Goal: Information Seeking & Learning: Understand process/instructions

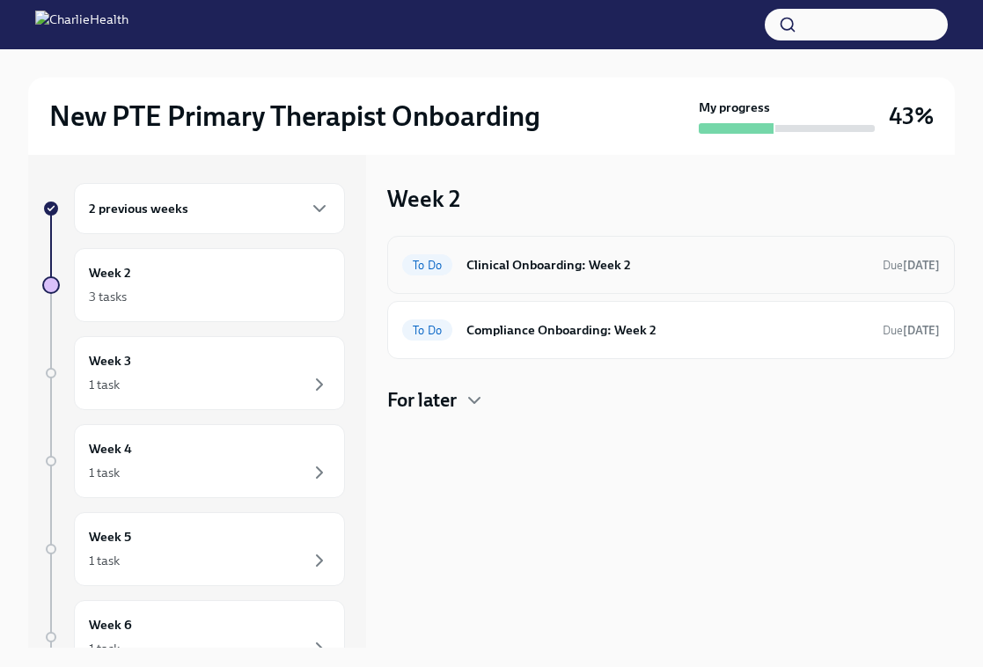
click at [543, 262] on h6 "Clinical Onboarding: Week 2" at bounding box center [667, 264] width 402 height 19
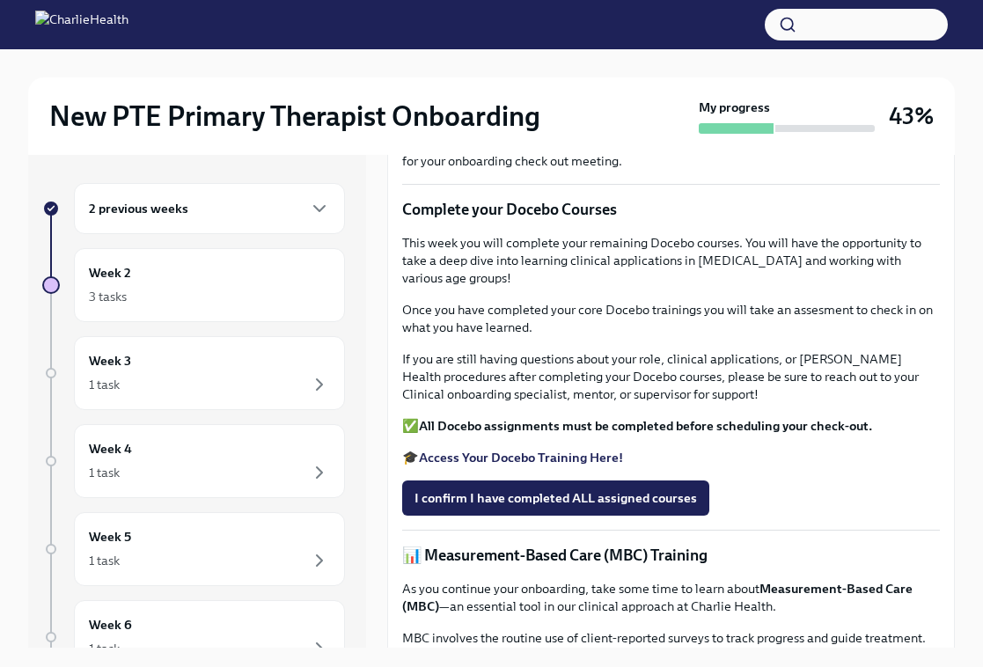
scroll to position [573, 0]
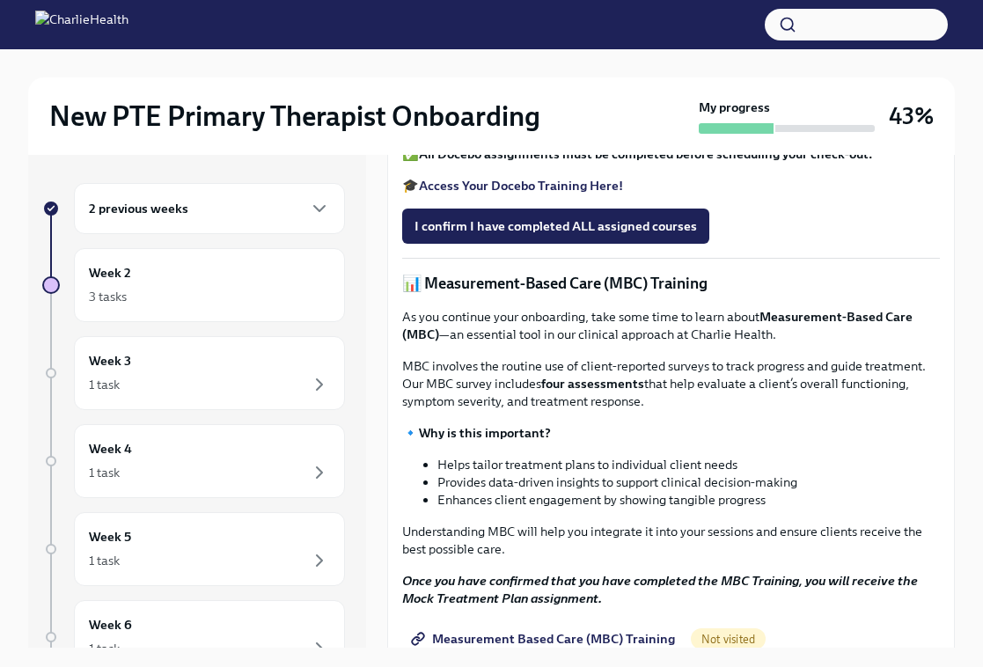
click at [527, 194] on strong "Access Your Docebo Training Here!" at bounding box center [521, 186] width 204 height 16
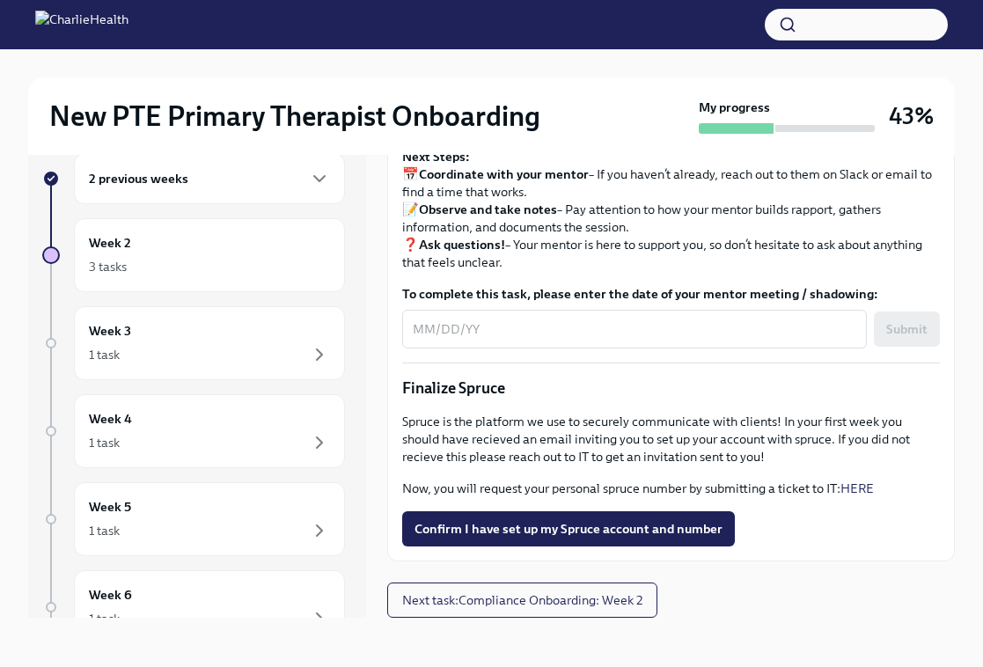
scroll to position [1964, 0]
click at [441, 598] on span "Next task : Compliance Onboarding: Week 2" at bounding box center [522, 600] width 240 height 18
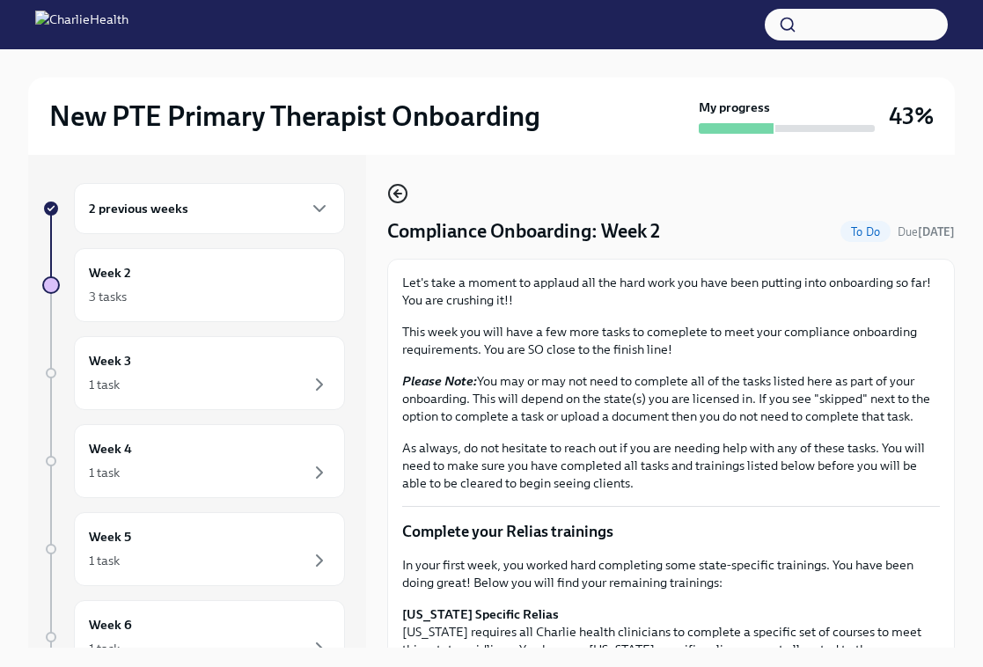
click at [404, 197] on icon "button" at bounding box center [397, 193] width 21 height 21
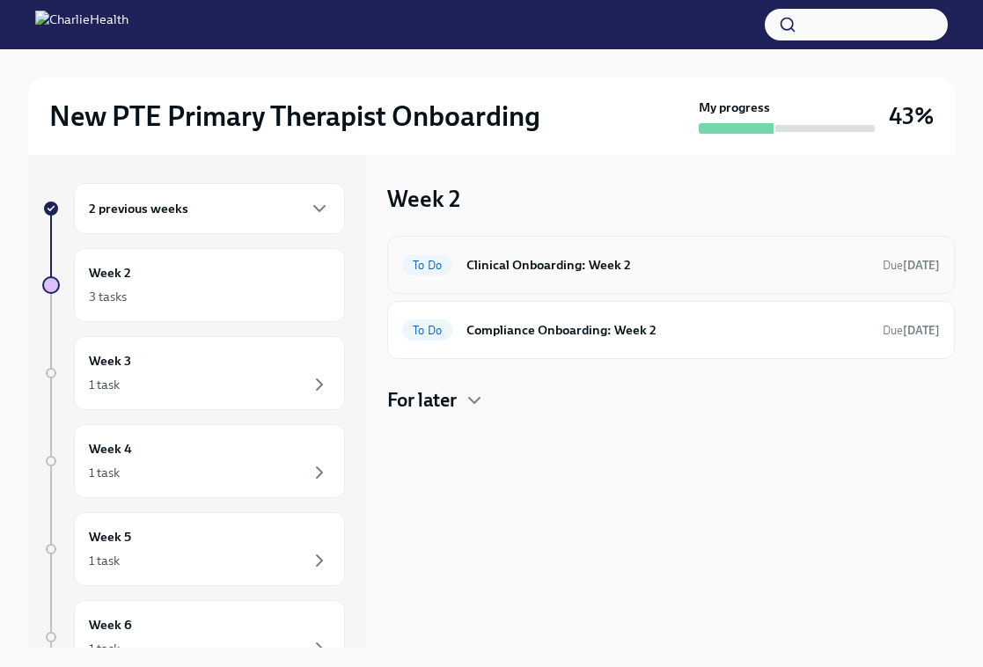
click at [494, 260] on h6 "Clinical Onboarding: Week 2" at bounding box center [667, 264] width 402 height 19
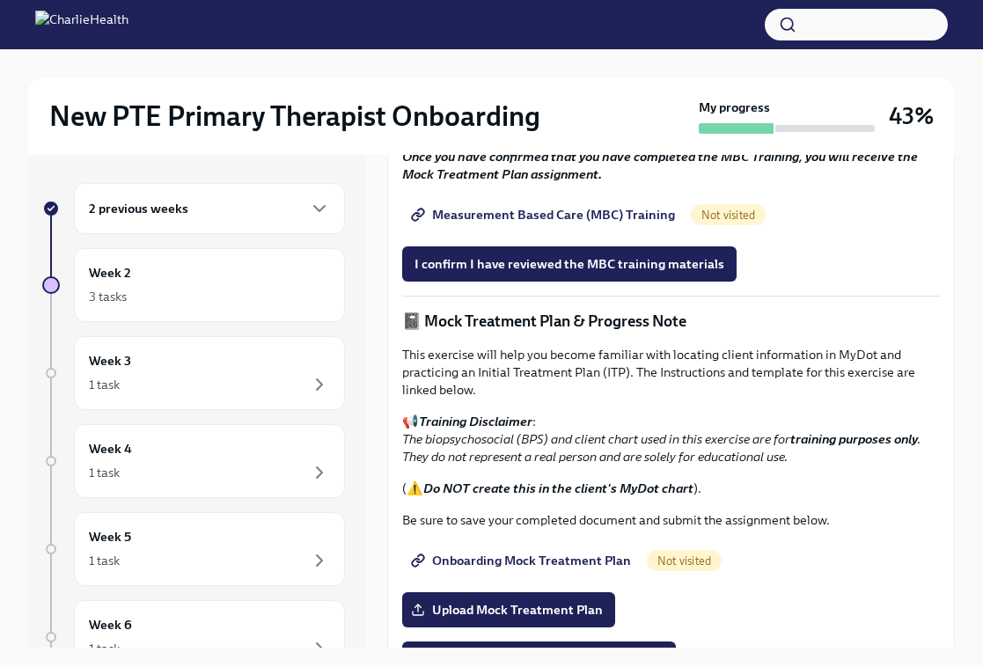
scroll to position [981, 0]
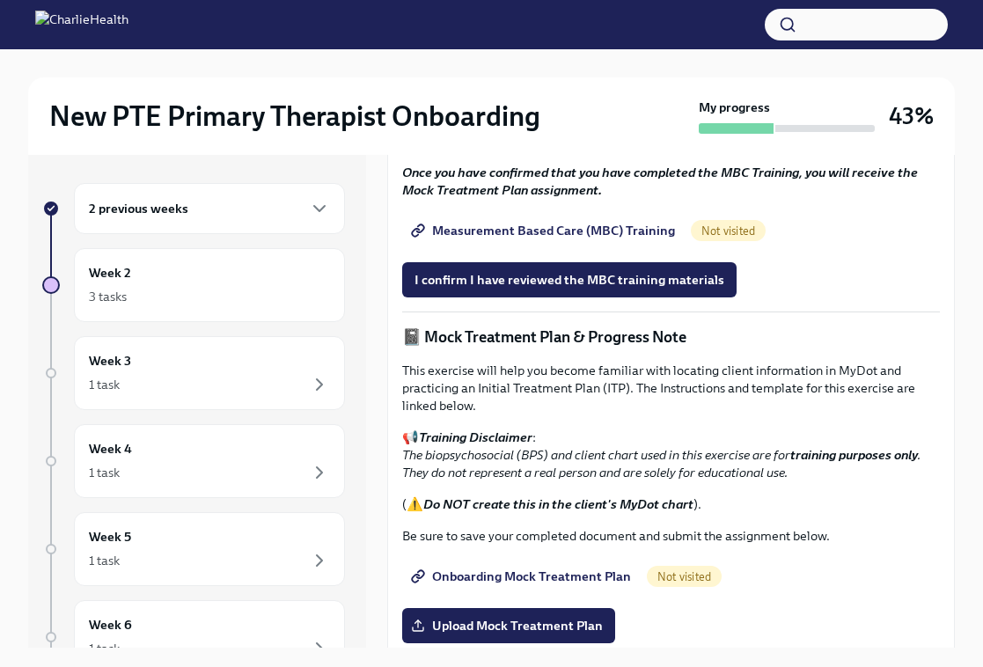
click at [611, 239] on span "Measurement Based Care (MBC) Training" at bounding box center [544, 231] width 260 height 18
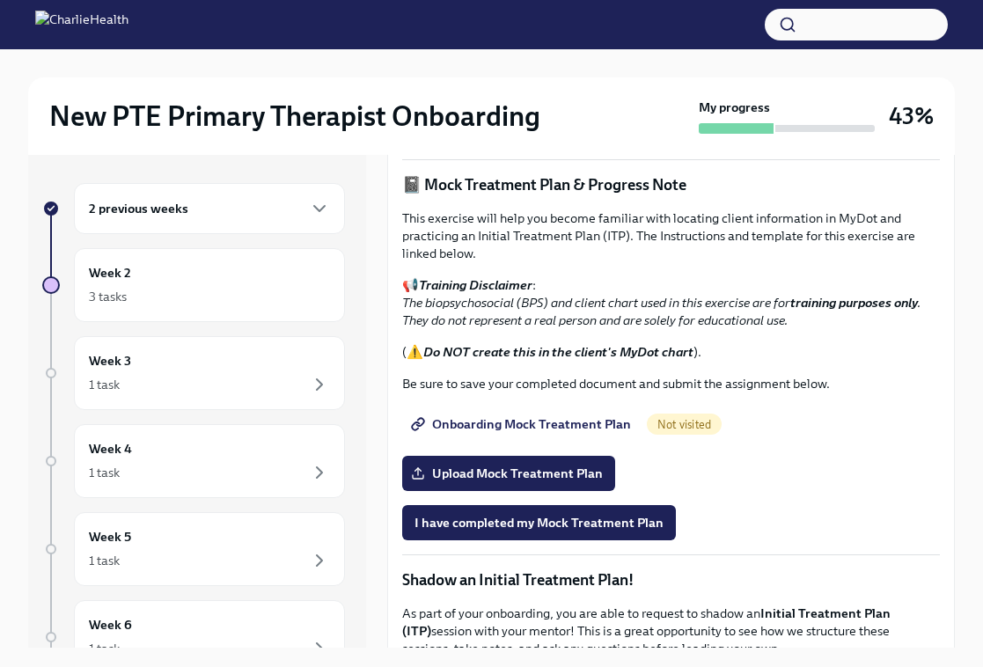
scroll to position [1139, 0]
